Goal: Book appointment/travel/reservation

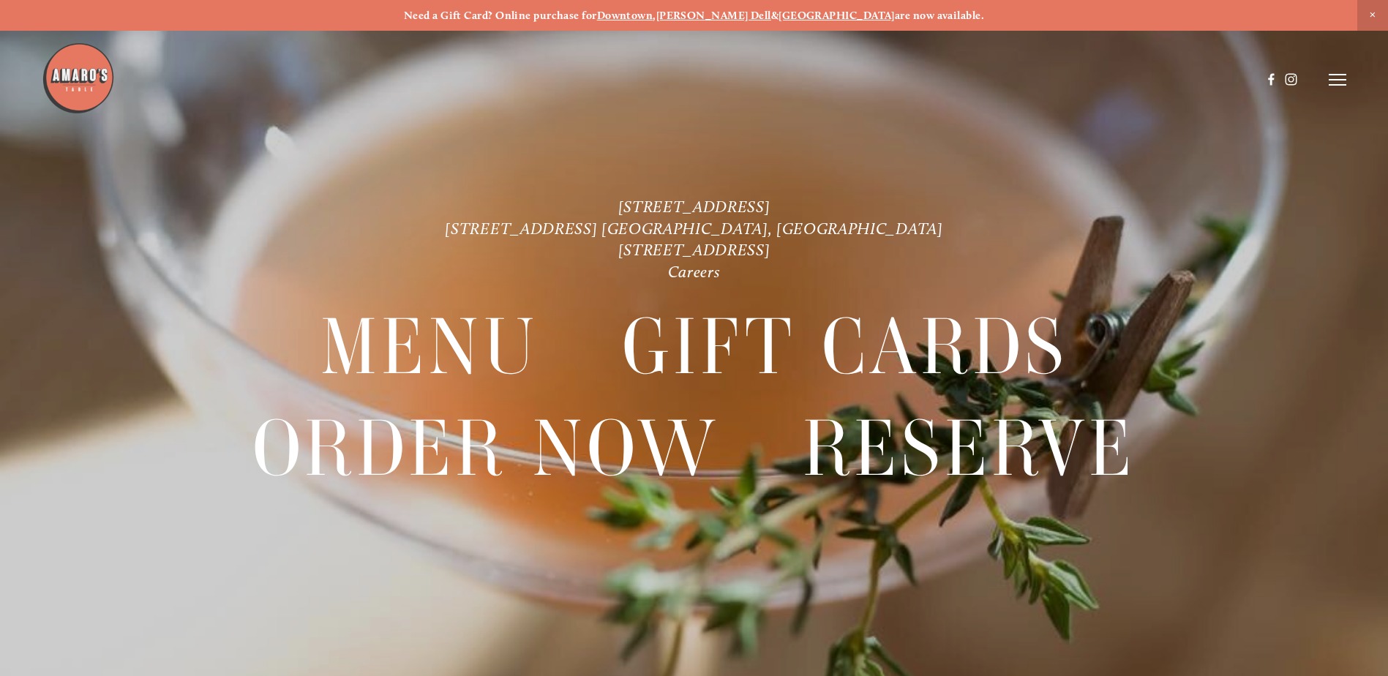
click at [1335, 77] on icon at bounding box center [1338, 79] width 18 height 13
click at [1276, 81] on span "Careers" at bounding box center [1282, 79] width 39 height 14
click at [1224, 78] on span "Reserve" at bounding box center [1231, 79] width 39 height 14
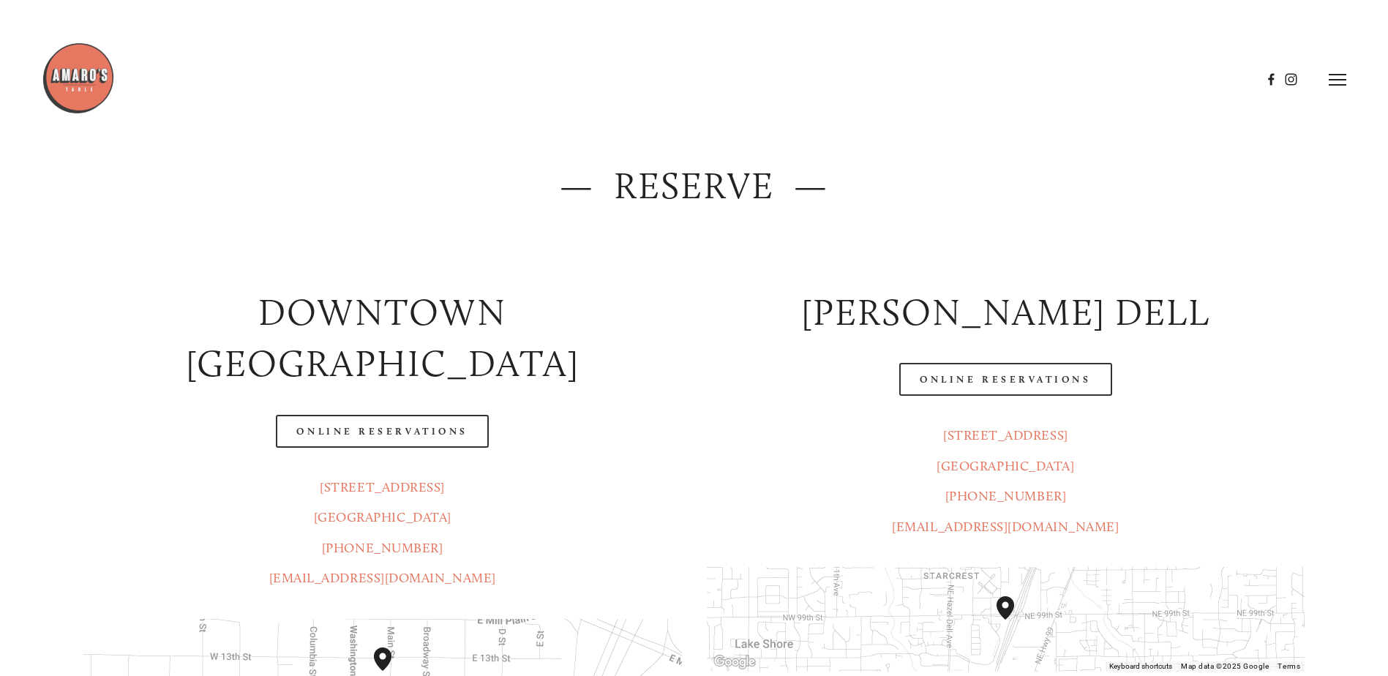
scroll to position [293, 0]
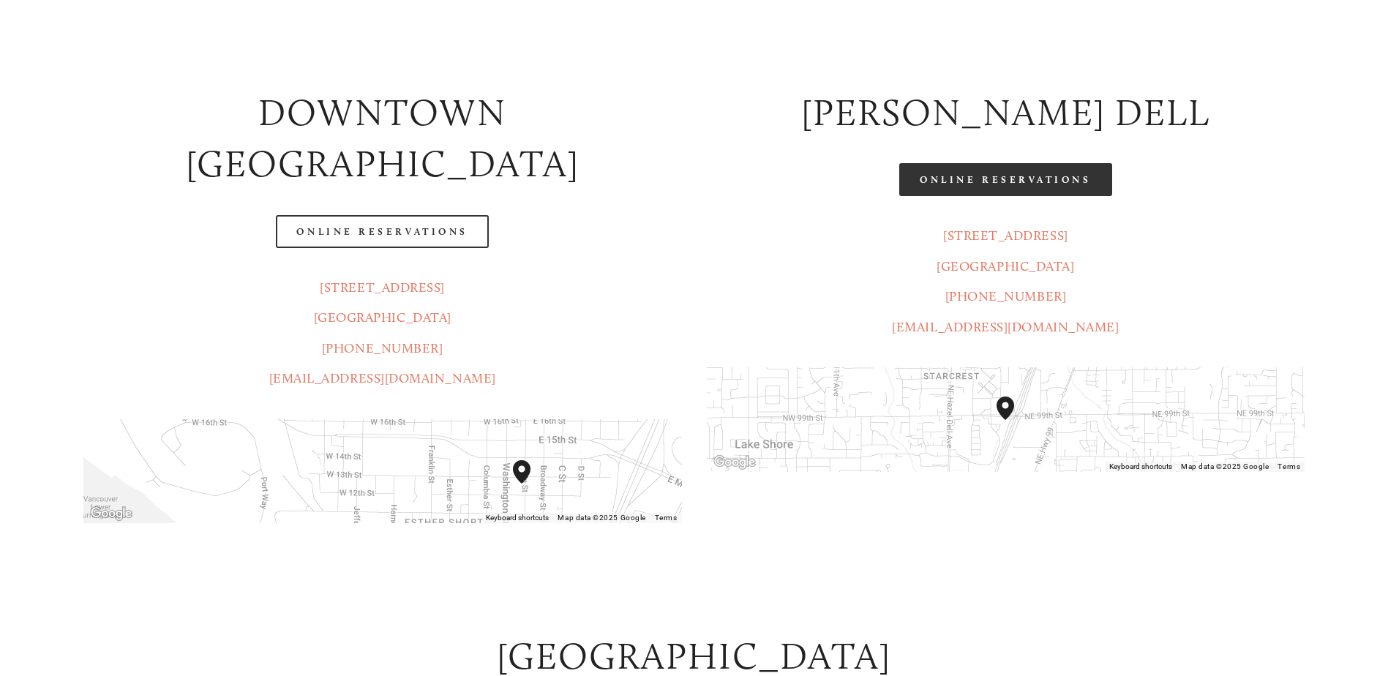
click at [1011, 179] on link "Online Reservations" at bounding box center [1005, 179] width 212 height 33
